Goal: Information Seeking & Learning: Learn about a topic

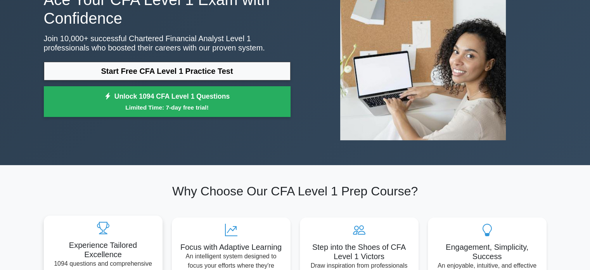
scroll to position [78, 0]
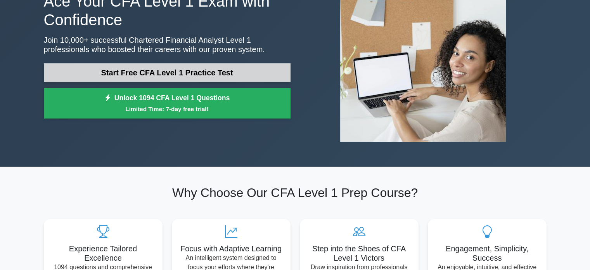
click at [210, 72] on link "Start Free CFA Level 1 Practice Test" at bounding box center [167, 72] width 247 height 19
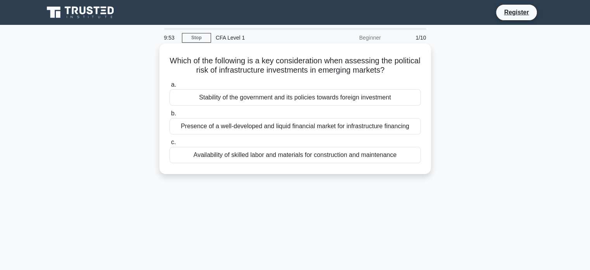
click at [250, 98] on div "Stability of the government and its policies towards foreign investment" at bounding box center [296, 97] width 252 height 16
click at [170, 87] on input "a. Stability of the government and its policies towards foreign investment" at bounding box center [170, 84] width 0 height 5
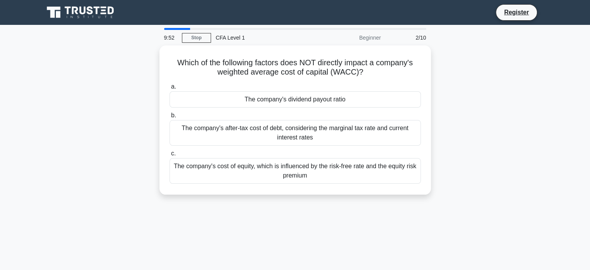
click at [250, 98] on div "The company's dividend payout ratio" at bounding box center [296, 99] width 252 height 16
click at [170, 89] on input "a. The company's dividend payout ratio" at bounding box center [170, 86] width 0 height 5
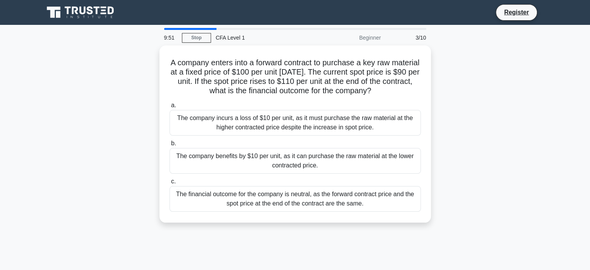
click at [250, 99] on div "a. The company incurs a loss of $10 per unit, as it must purchase the raw mater…" at bounding box center [295, 156] width 261 height 114
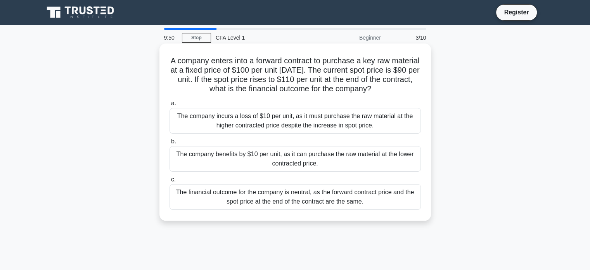
click at [245, 113] on div "The company incurs a loss of $10 per unit, as it must purchase the raw material…" at bounding box center [296, 121] width 252 height 26
click at [170, 106] on input "a. The company incurs a loss of $10 per unit, as it must purchase the raw mater…" at bounding box center [170, 103] width 0 height 5
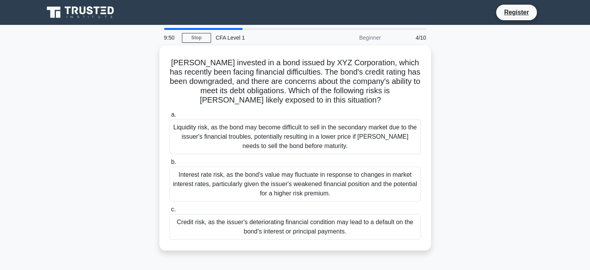
click at [245, 113] on label "a. Liquidity risk, as the bond may become difficult to sell in the secondary ma…" at bounding box center [296, 132] width 252 height 44
click at [170, 113] on input "a. Liquidity risk, as the bond may become difficult to sell in the secondary ma…" at bounding box center [170, 114] width 0 height 5
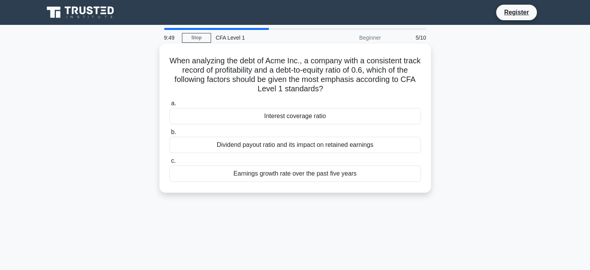
click at [242, 118] on div "Interest coverage ratio" at bounding box center [296, 116] width 252 height 16
click at [170, 106] on input "a. Interest coverage ratio" at bounding box center [170, 103] width 0 height 5
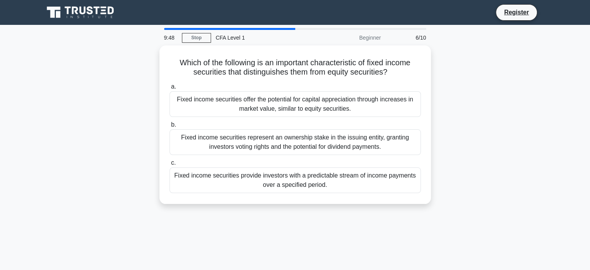
click at [242, 120] on label "b. Fixed income securities represent an ownership stake in the issuing entity, …" at bounding box center [296, 137] width 252 height 35
click at [170, 122] on input "b. Fixed income securities represent an ownership stake in the issuing entity, …" at bounding box center [170, 124] width 0 height 5
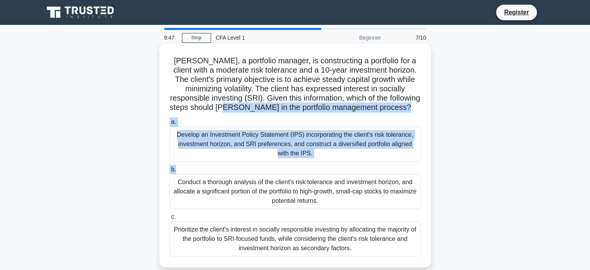
drag, startPoint x: 242, startPoint y: 111, endPoint x: 230, endPoint y: 167, distance: 57.6
click at [230, 167] on div "Sarah, a portfolio manager, is constructing a portfolio for a client with a mod…" at bounding box center [296, 155] width 266 height 217
click at [230, 167] on label "b. Conduct a thorough analysis of the client's risk tolerance and investment ho…" at bounding box center [296, 187] width 252 height 44
click at [170, 167] on input "b. Conduct a thorough analysis of the client's risk tolerance and investment ho…" at bounding box center [170, 169] width 0 height 5
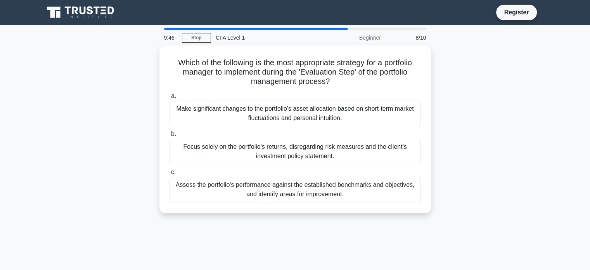
click at [230, 167] on label "c. Assess the portfolio's performance against the established benchmarks and ob…" at bounding box center [296, 184] width 252 height 35
click at [170, 170] on input "c. Assess the portfolio's performance against the established benchmarks and ob…" at bounding box center [170, 172] width 0 height 5
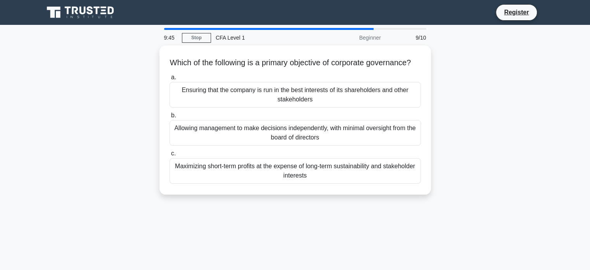
click at [230, 167] on div "Maximizing short-term profits at the expense of long-term sustainability and st…" at bounding box center [296, 171] width 252 height 26
click at [170, 156] on input "c. Maximizing short-term profits at the expense of long-term sustainability and…" at bounding box center [170, 153] width 0 height 5
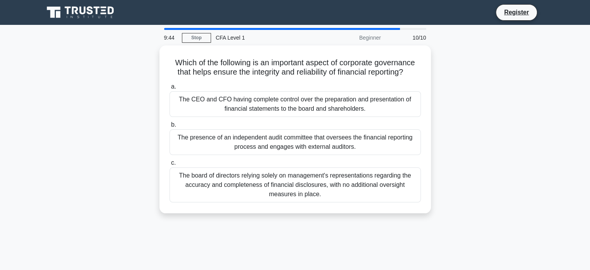
click at [230, 167] on div "The board of directors relying solely on management's representations regarding…" at bounding box center [296, 184] width 252 height 35
click at [170, 165] on input "c. The board of directors relying solely on management's representations regard…" at bounding box center [170, 162] width 0 height 5
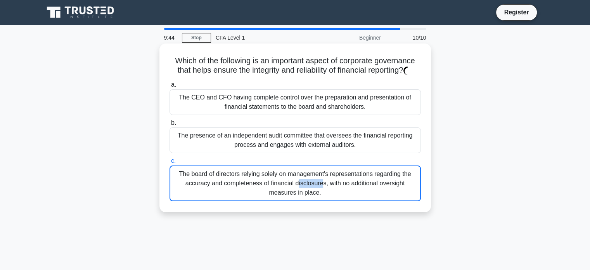
click at [230, 167] on div "The board of directors relying solely on management's representations regarding…" at bounding box center [296, 183] width 252 height 36
click at [170, 163] on input "c. The board of directors relying solely on management's representations regard…" at bounding box center [170, 160] width 0 height 5
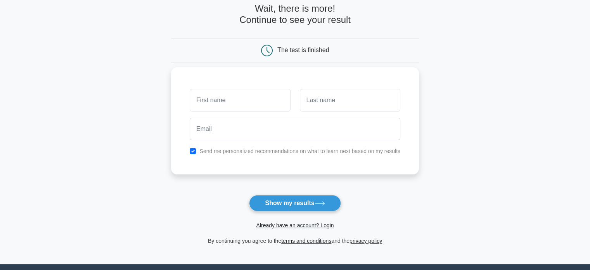
scroll to position [37, 0]
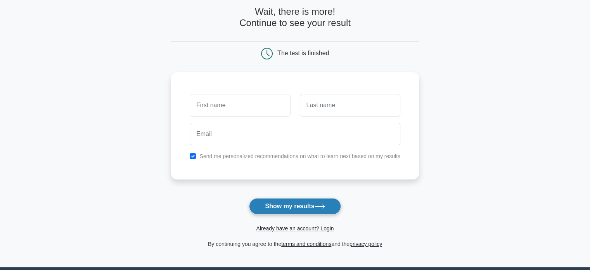
click at [279, 209] on button "Show my results" at bounding box center [295, 206] width 92 height 16
